Goal: Task Accomplishment & Management: Manage account settings

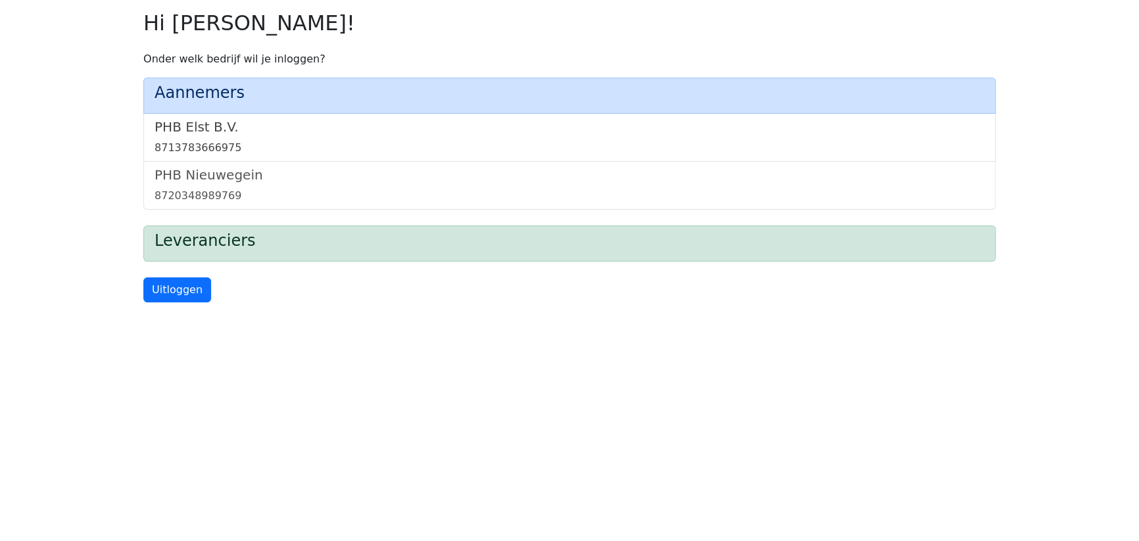
click at [182, 137] on link "PHB Elst B.V. 8713783666975" at bounding box center [570, 137] width 830 height 37
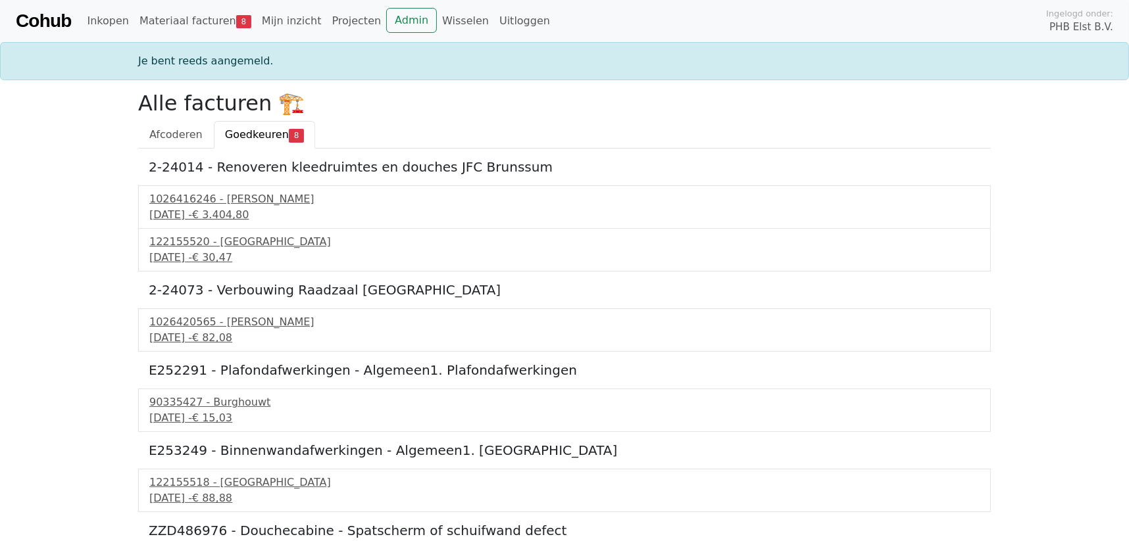
scroll to position [65, 0]
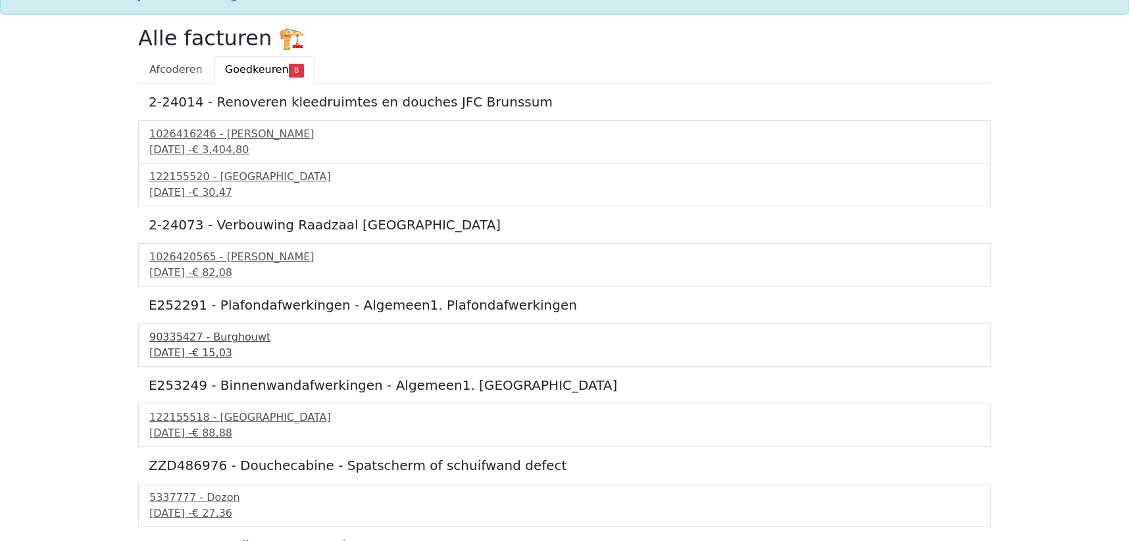
click at [192, 337] on div "90335427 - Burghouwt" at bounding box center [564, 338] width 830 height 16
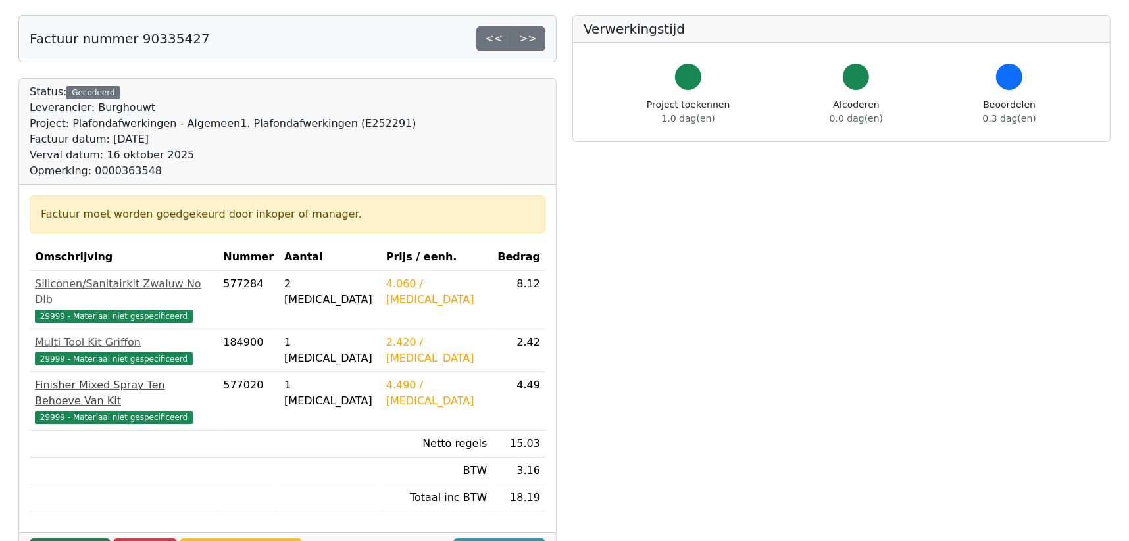
scroll to position [132, 0]
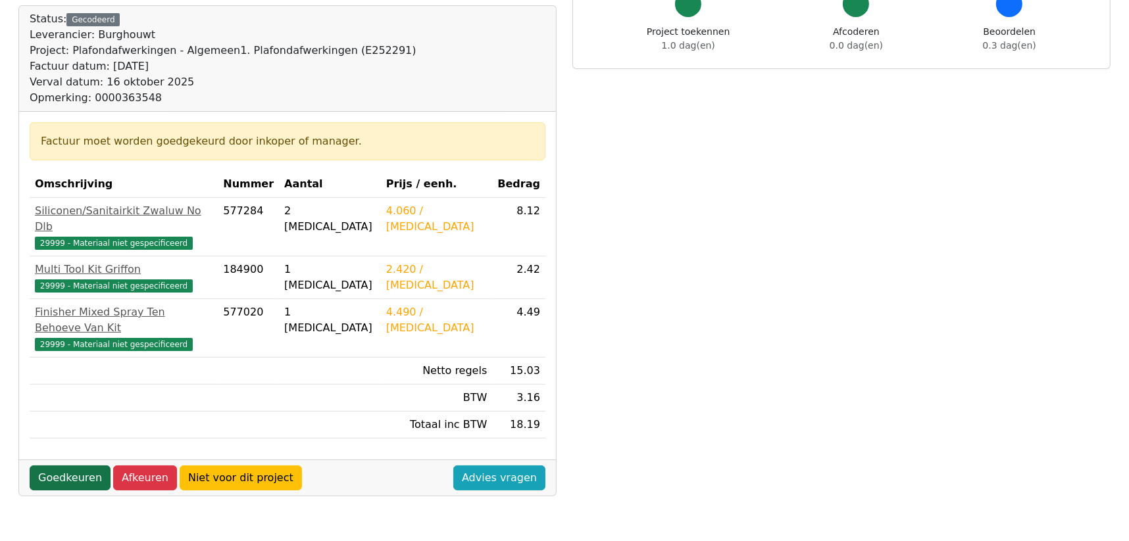
click at [83, 466] on link "Goedkeuren" at bounding box center [70, 478] width 81 height 25
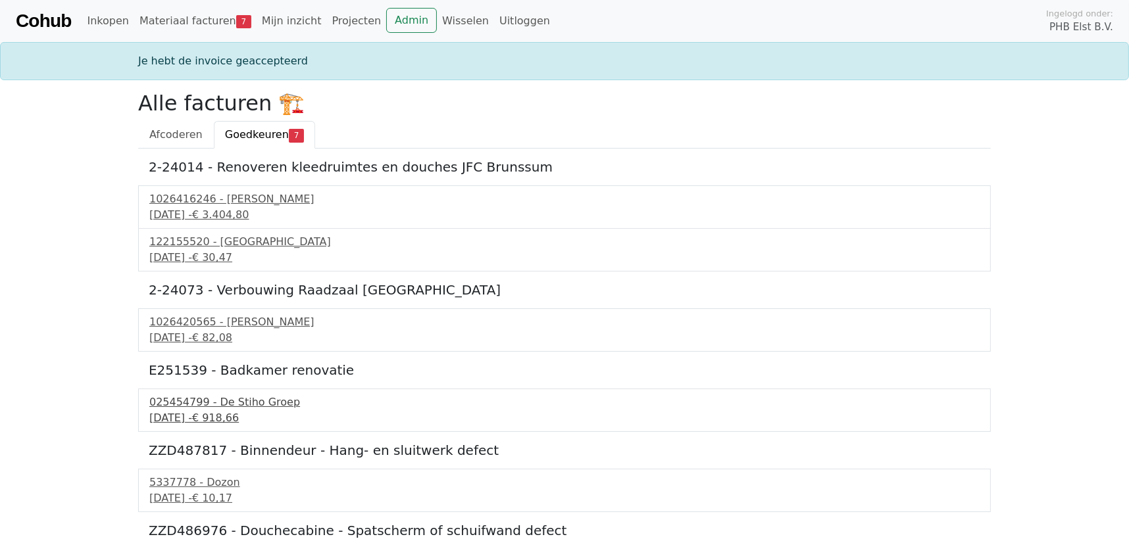
click at [209, 408] on div "025454799 - De Stiho Groep" at bounding box center [564, 403] width 830 height 16
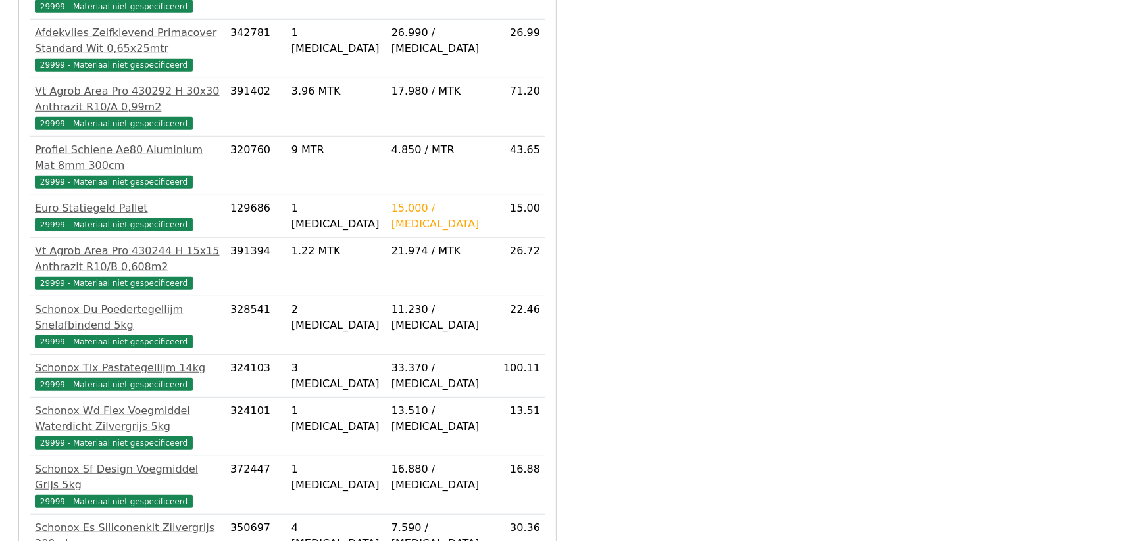
scroll to position [916, 0]
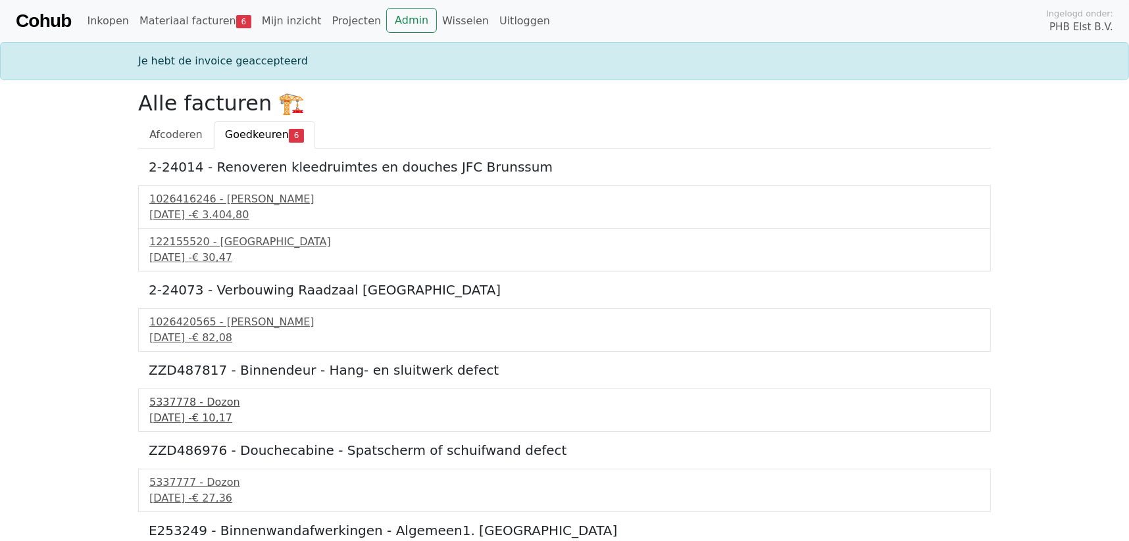
click at [195, 405] on div "5337778 - Dozon" at bounding box center [564, 403] width 830 height 16
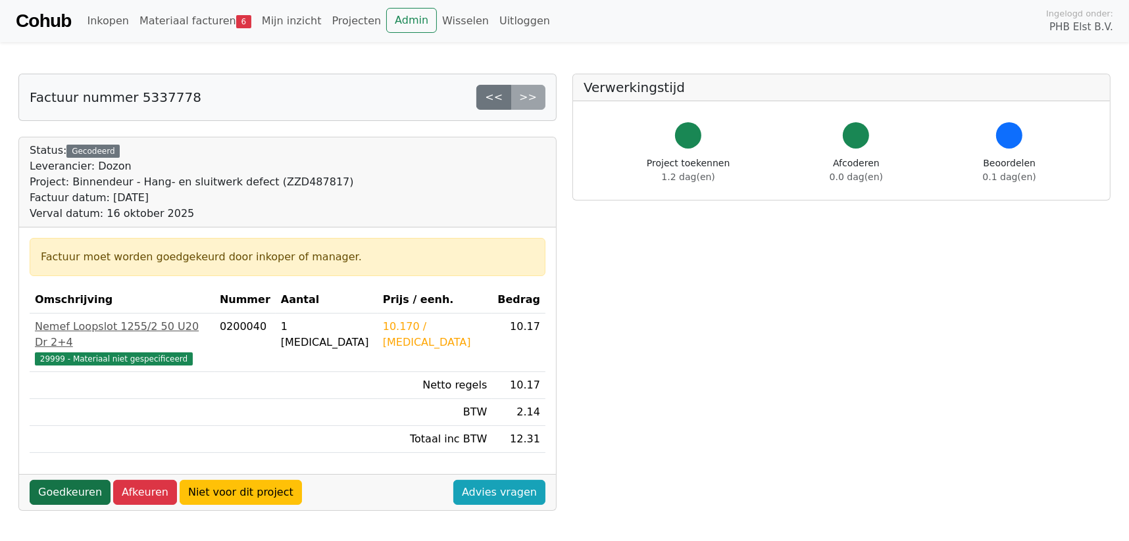
click at [63, 480] on link "Goedkeuren" at bounding box center [70, 492] width 81 height 25
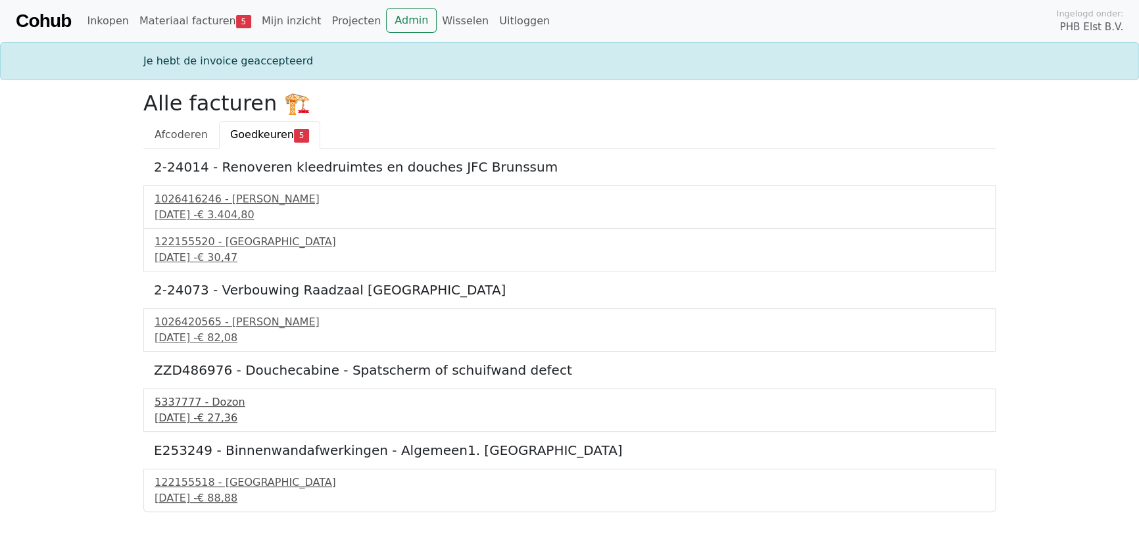
click at [178, 411] on div "16 september 2025 - € 27,36" at bounding box center [570, 419] width 830 height 16
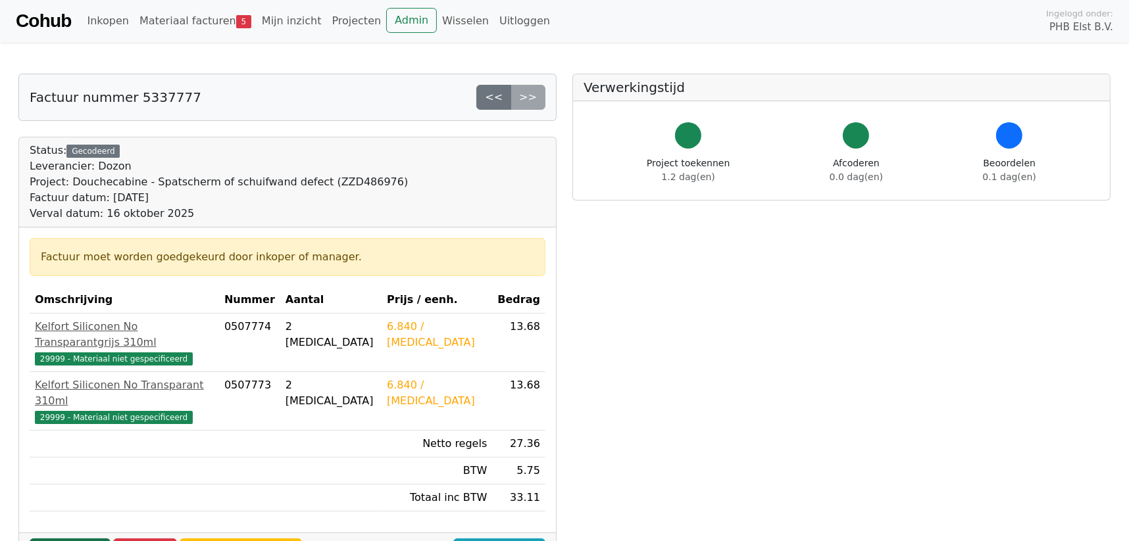
click at [74, 539] on link "Goedkeuren" at bounding box center [70, 551] width 81 height 25
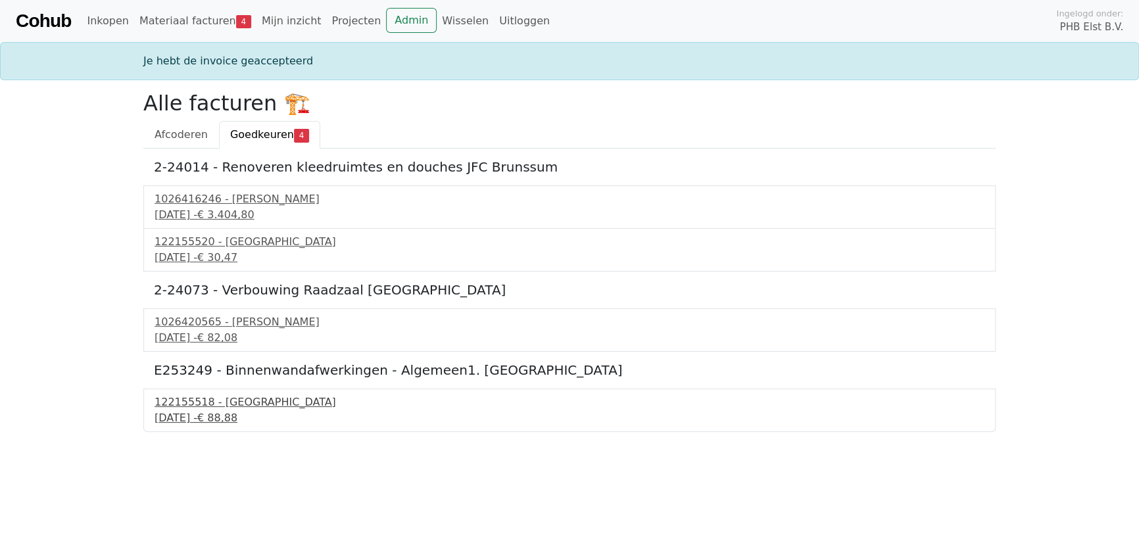
click at [189, 411] on div "16 september 2025 - € 88,88" at bounding box center [570, 419] width 830 height 16
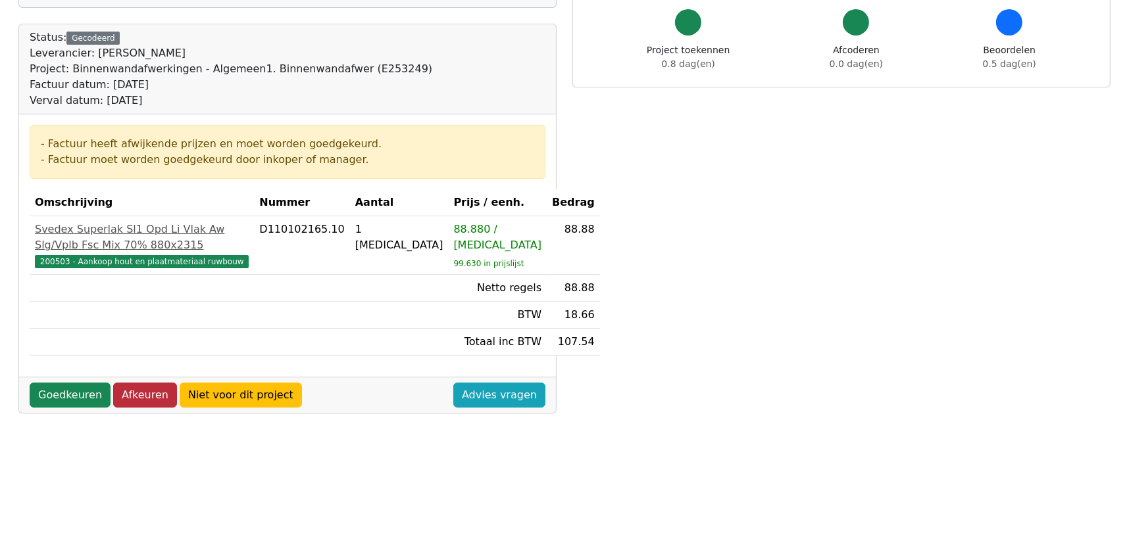
scroll to position [132, 0]
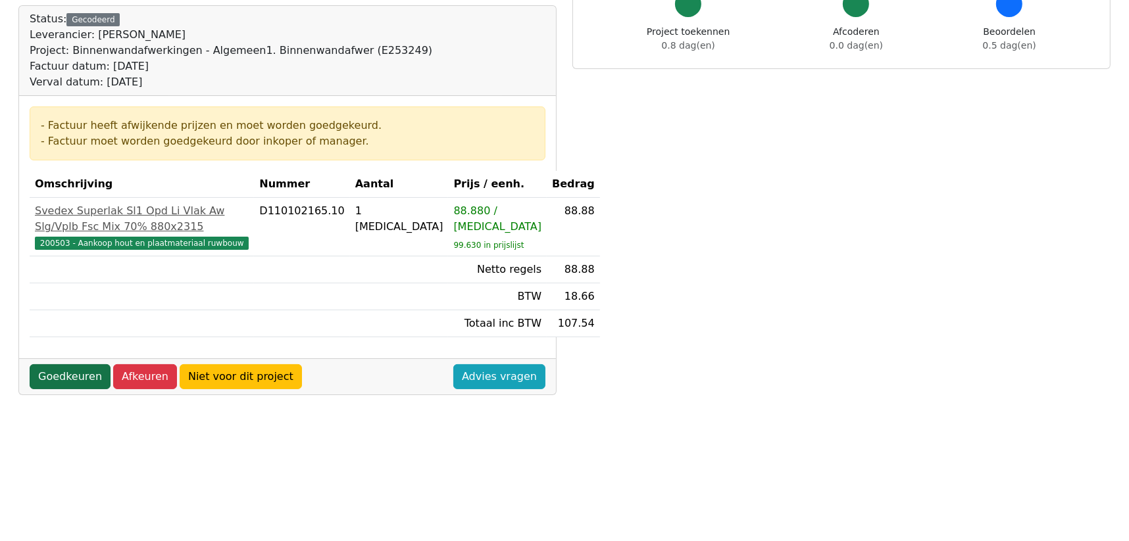
click at [61, 389] on link "Goedkeuren" at bounding box center [70, 376] width 81 height 25
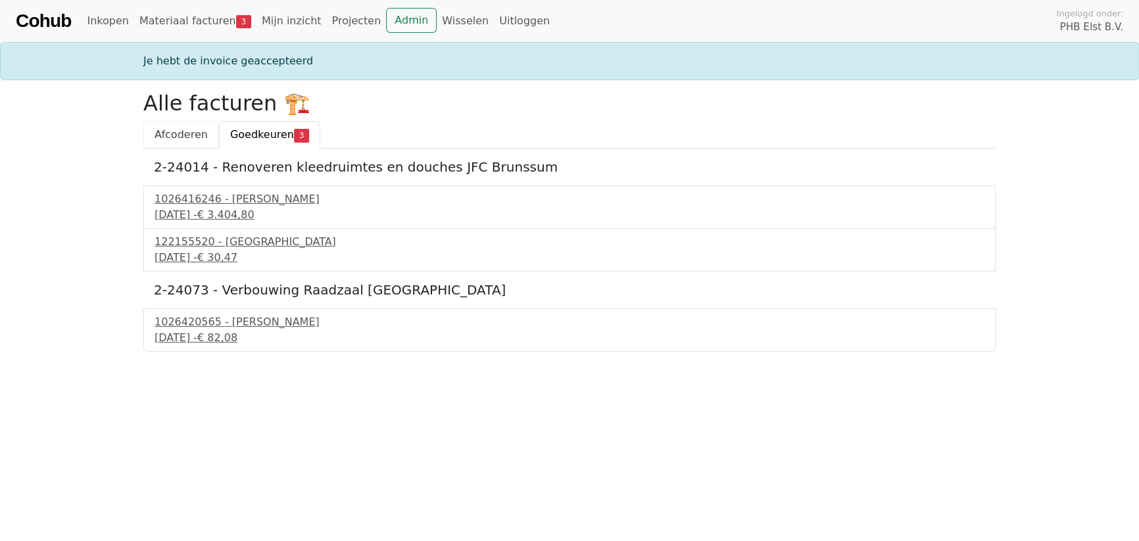
click at [178, 137] on span "Afcoderen" at bounding box center [181, 134] width 53 height 12
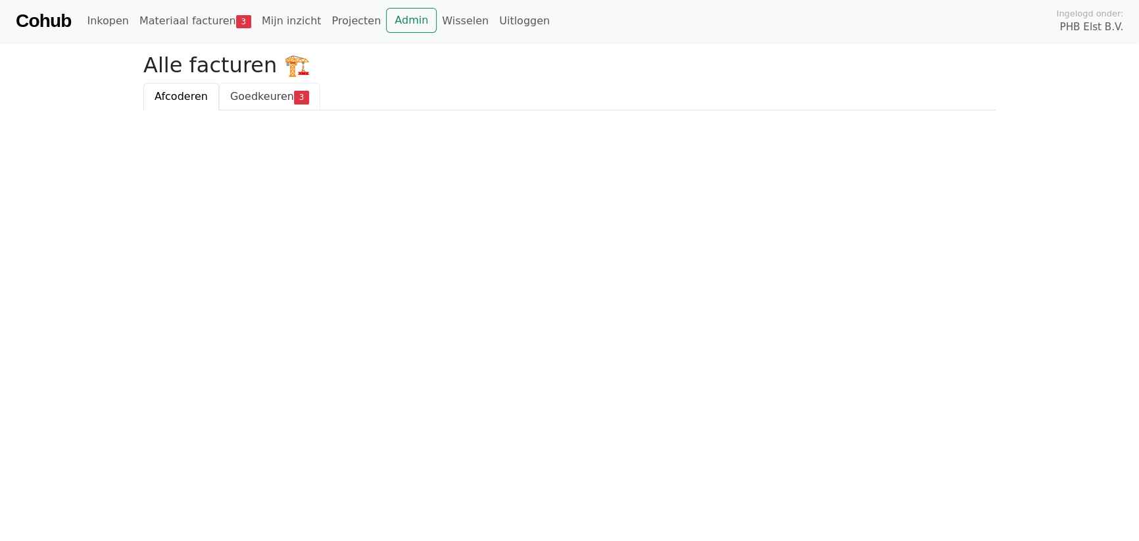
click at [280, 93] on span "Goedkeuren" at bounding box center [262, 96] width 64 height 12
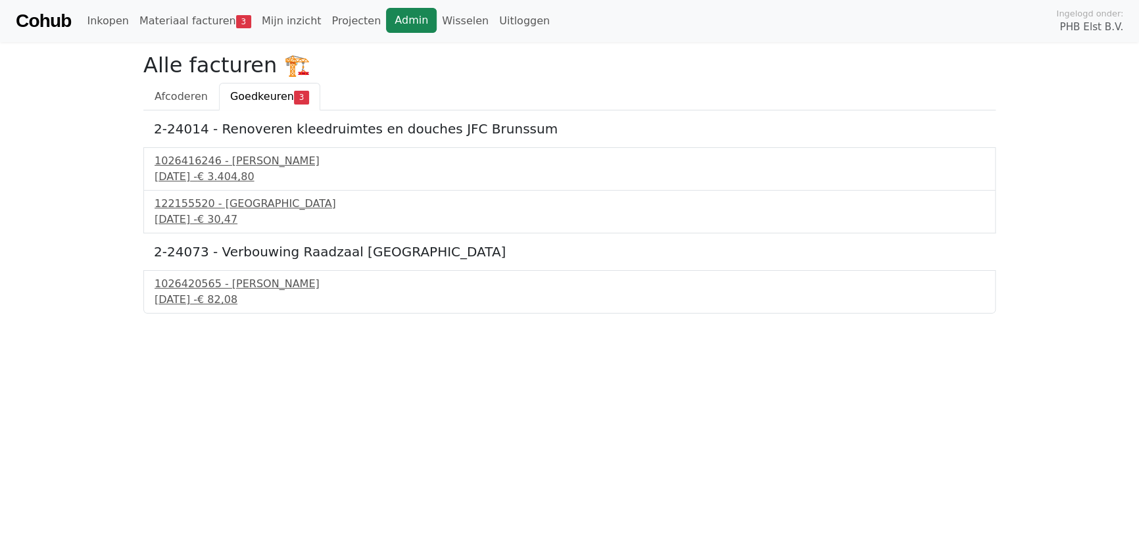
click at [394, 14] on link "Admin" at bounding box center [411, 20] width 51 height 25
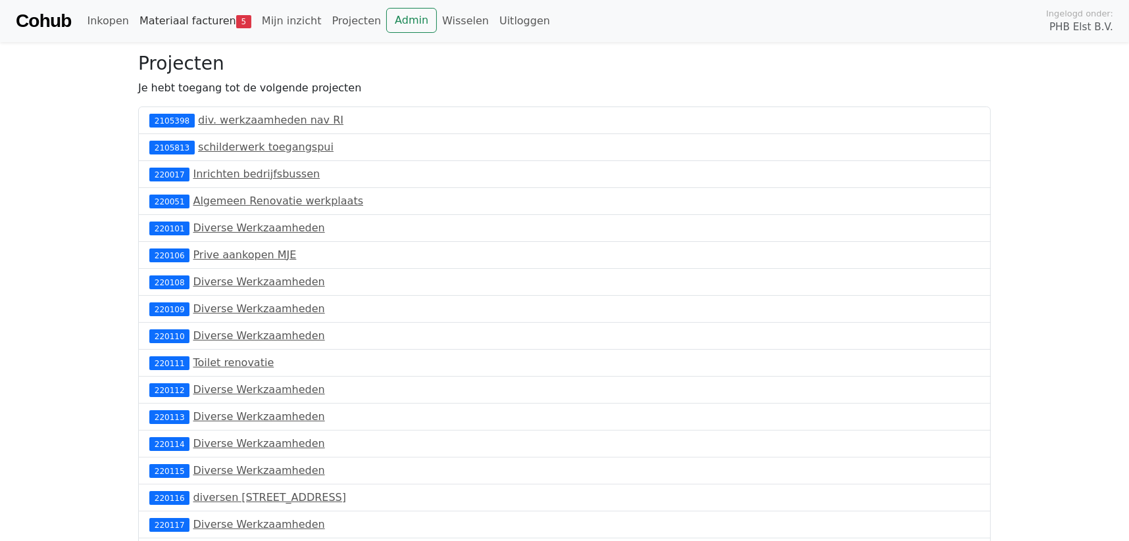
click at [197, 16] on link "Materiaal facturen 5" at bounding box center [195, 21] width 122 height 26
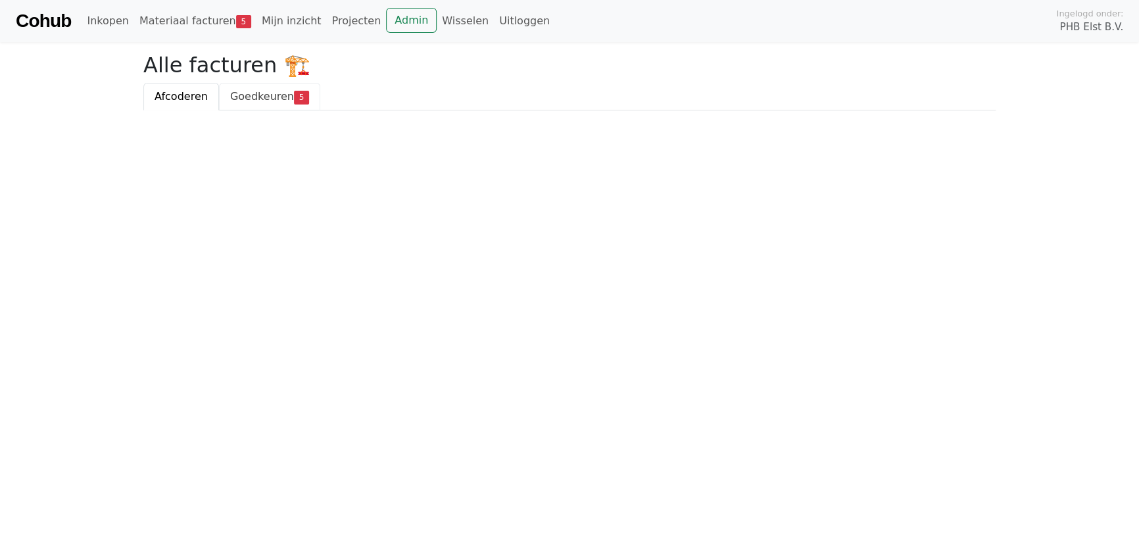
click at [261, 91] on span "Goedkeuren" at bounding box center [262, 96] width 64 height 12
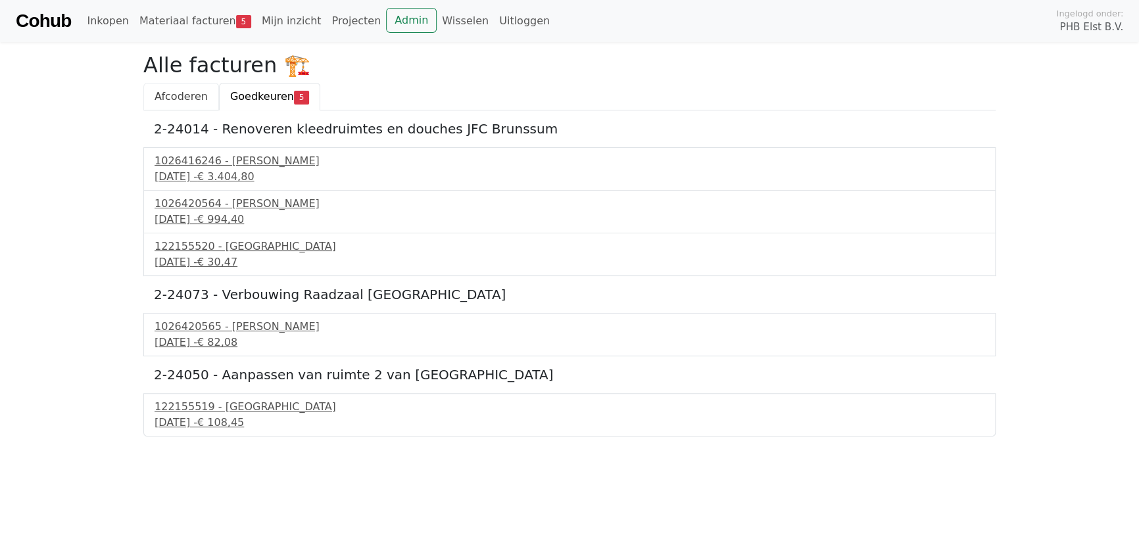
click at [172, 95] on span "Afcoderen" at bounding box center [181, 96] width 53 height 12
